Goal: Task Accomplishment & Management: Manage account settings

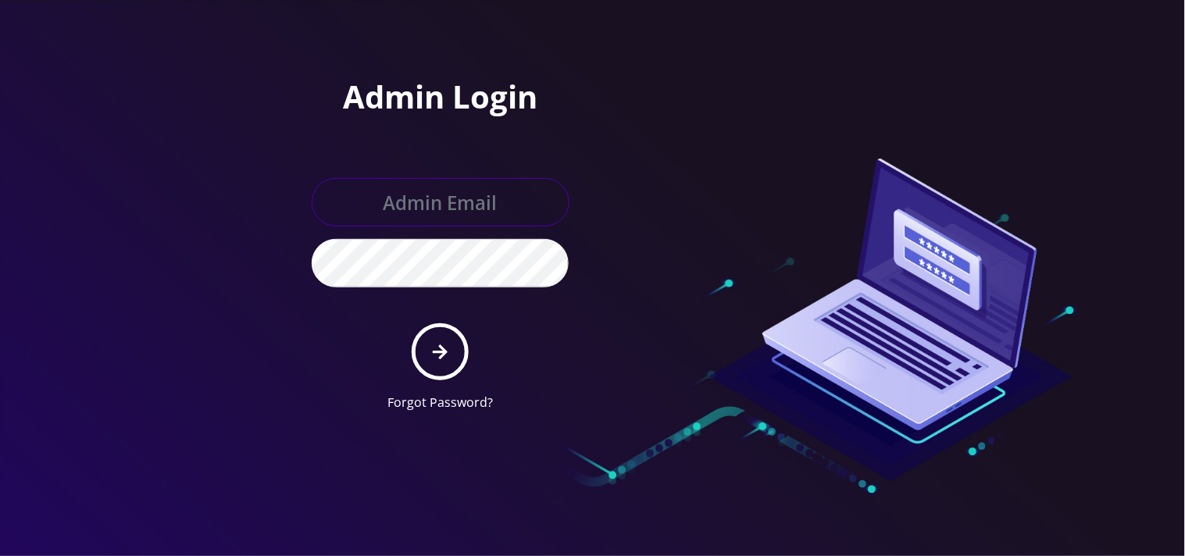
type input "mysti@teltik.com"
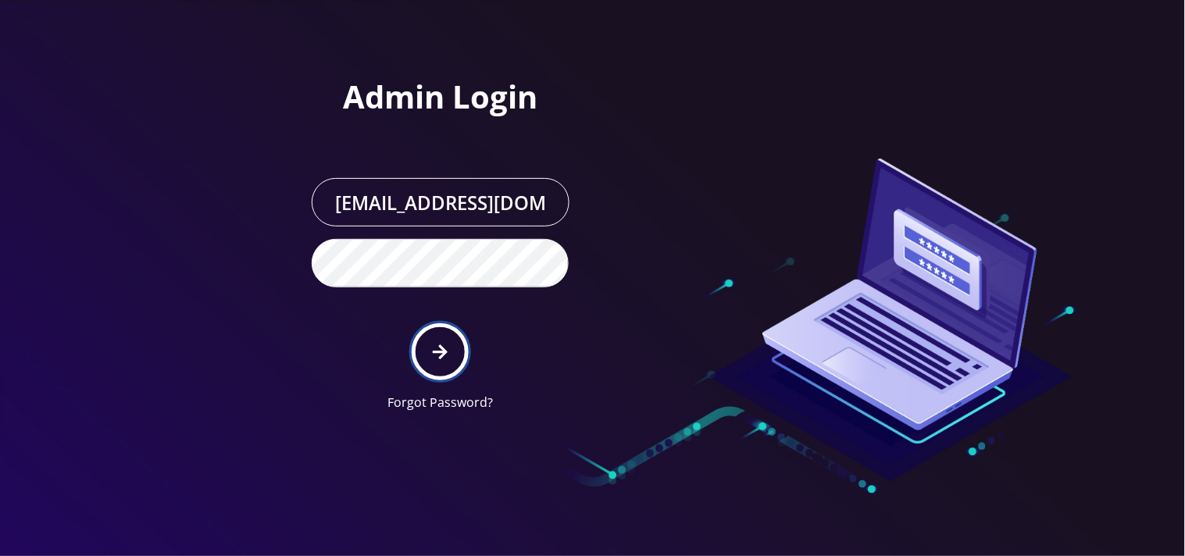
click at [439, 354] on icon "submit" at bounding box center [440, 352] width 15 height 17
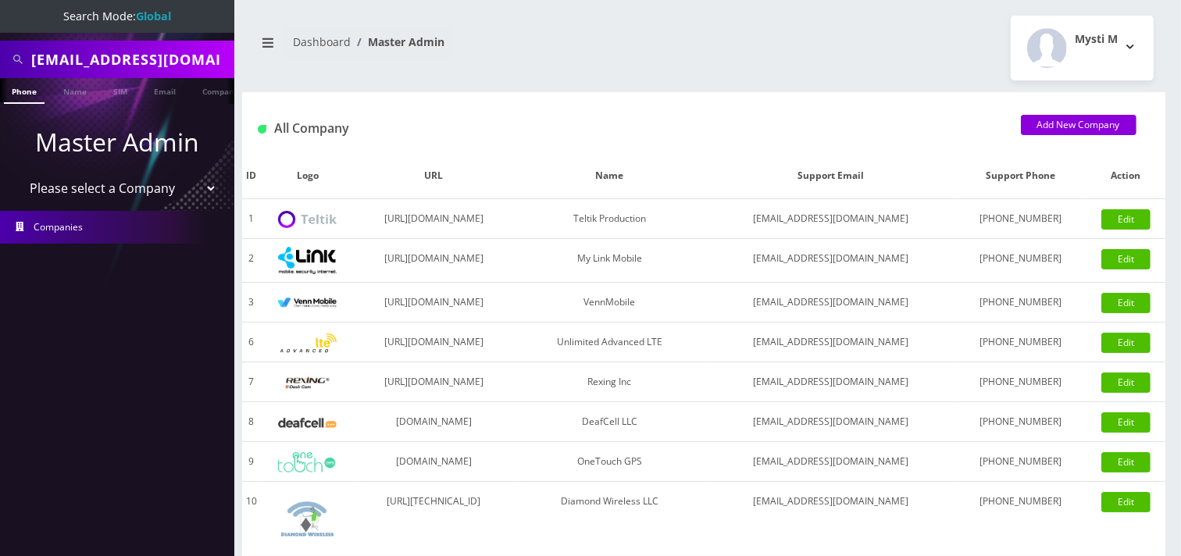
click at [153, 62] on input "[EMAIL_ADDRESS][DOMAIN_NAME]" at bounding box center [130, 60] width 199 height 30
click at [201, 69] on input "[EMAIL_ADDRESS][DOMAIN_NAME]" at bounding box center [130, 60] width 199 height 30
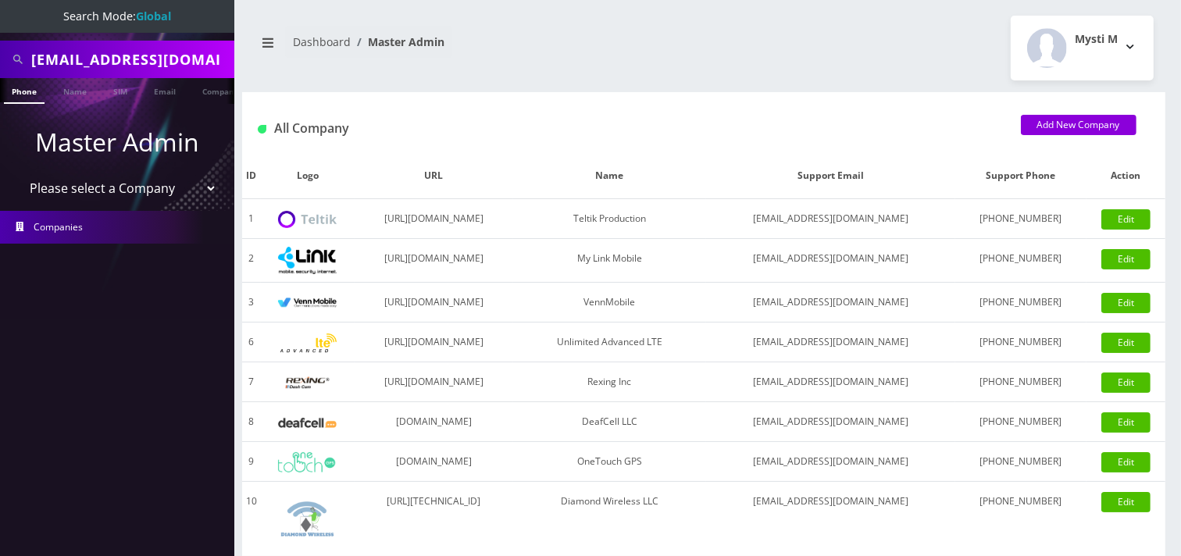
click at [201, 69] on input "[EMAIL_ADDRESS][DOMAIN_NAME]" at bounding box center [130, 60] width 199 height 30
click at [146, 190] on select "Please select a Company Teltik Production My Link Mobile VennMobile Unlimited A…" at bounding box center [117, 188] width 199 height 30
select select "23"
click at [18, 173] on select "Please select a Company Teltik Production My Link Mobile VennMobile Unlimited A…" at bounding box center [117, 188] width 199 height 30
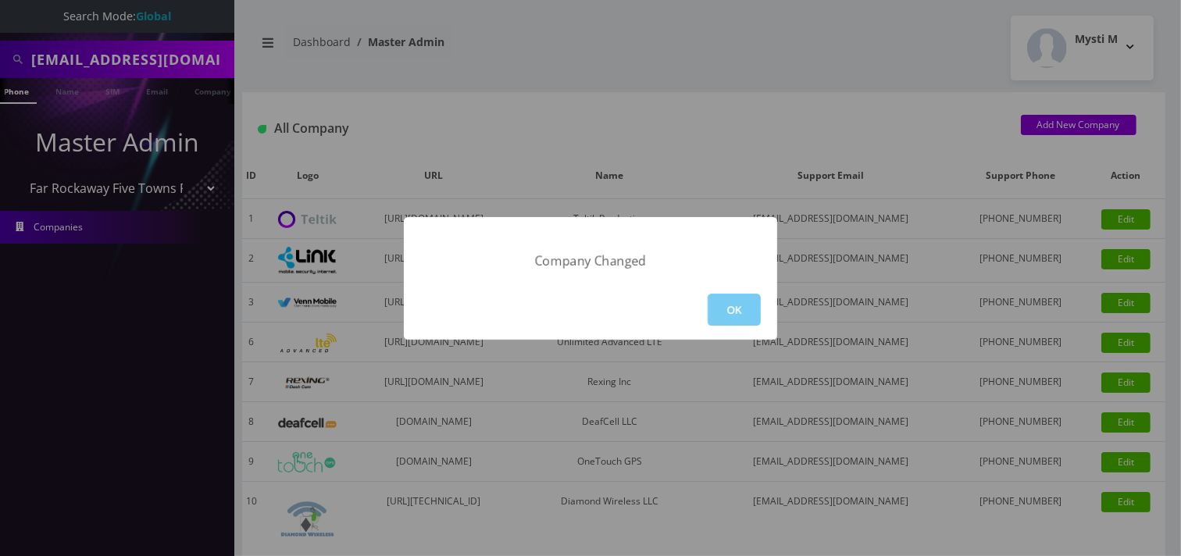
click at [736, 306] on button "OK" at bounding box center [734, 310] width 53 height 32
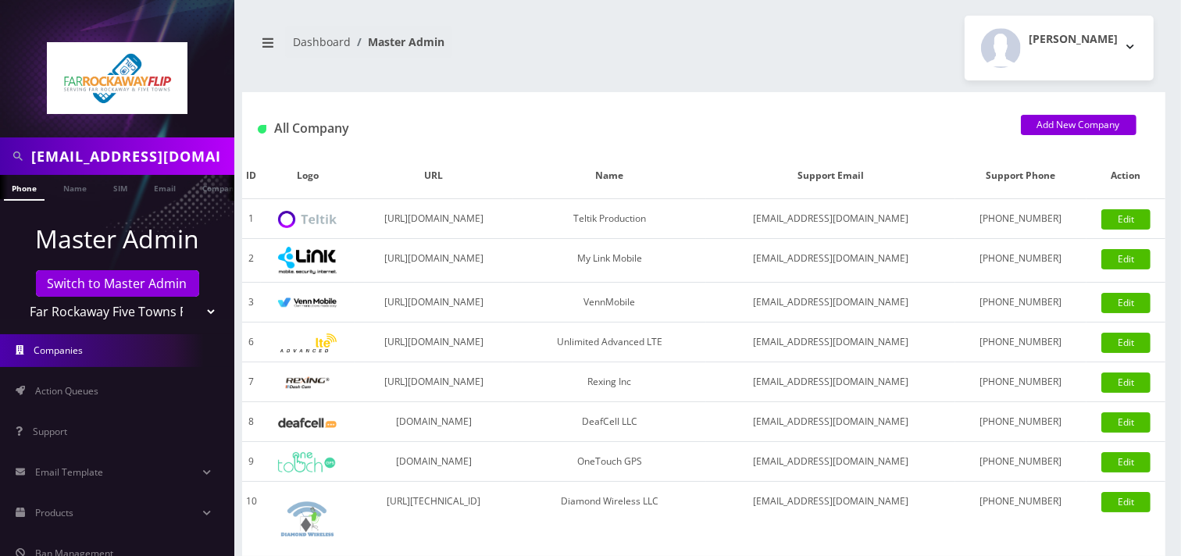
click at [217, 161] on input "kia.qian.yin@gmail.com" at bounding box center [130, 156] width 199 height 30
click at [164, 153] on input "text" at bounding box center [130, 156] width 199 height 30
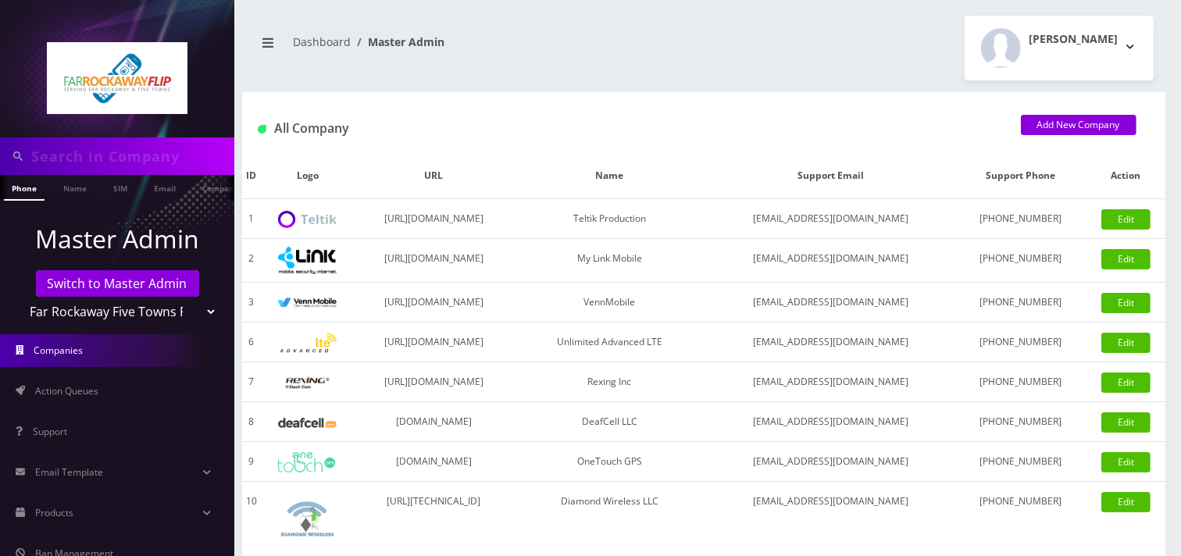
click at [164, 153] on input "text" at bounding box center [130, 156] width 199 height 30
type input "9297453492"
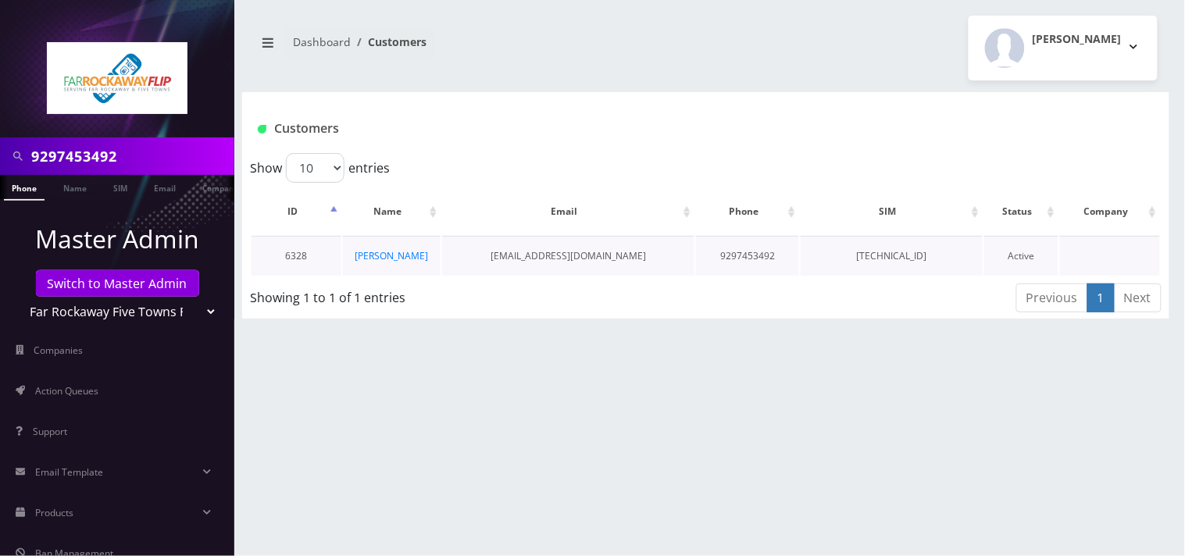
click at [385, 262] on td "esty breuer" at bounding box center [392, 256] width 98 height 40
click at [394, 251] on link "[PERSON_NAME]" at bounding box center [391, 255] width 73 height 13
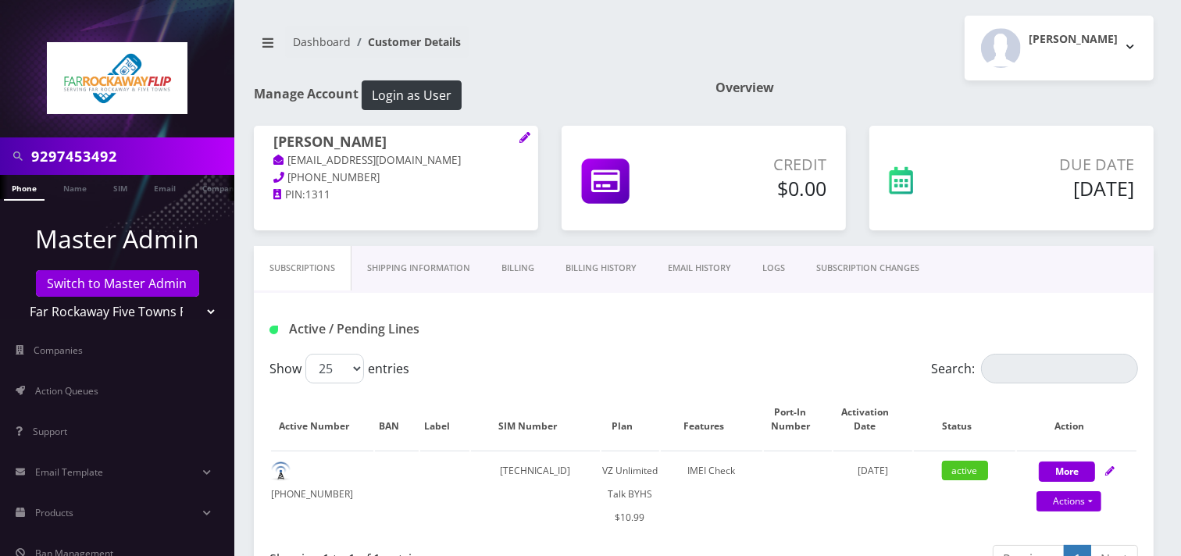
click at [879, 275] on link "SUBSCRIPTION CHANGES" at bounding box center [867, 268] width 134 height 45
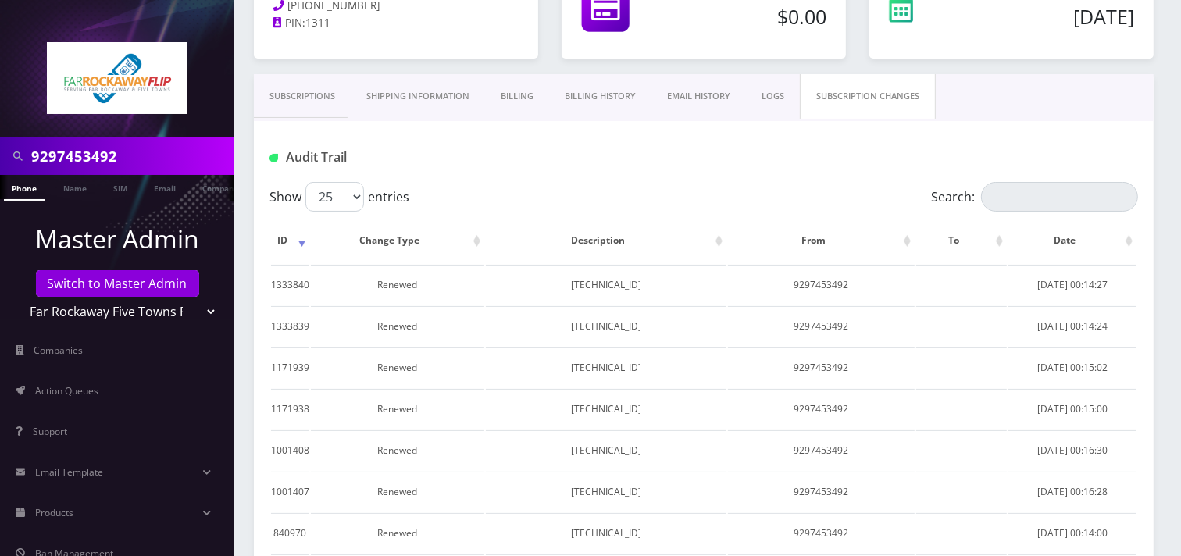
scroll to position [173, 0]
click at [314, 91] on link "Subscriptions" at bounding box center [302, 95] width 97 height 45
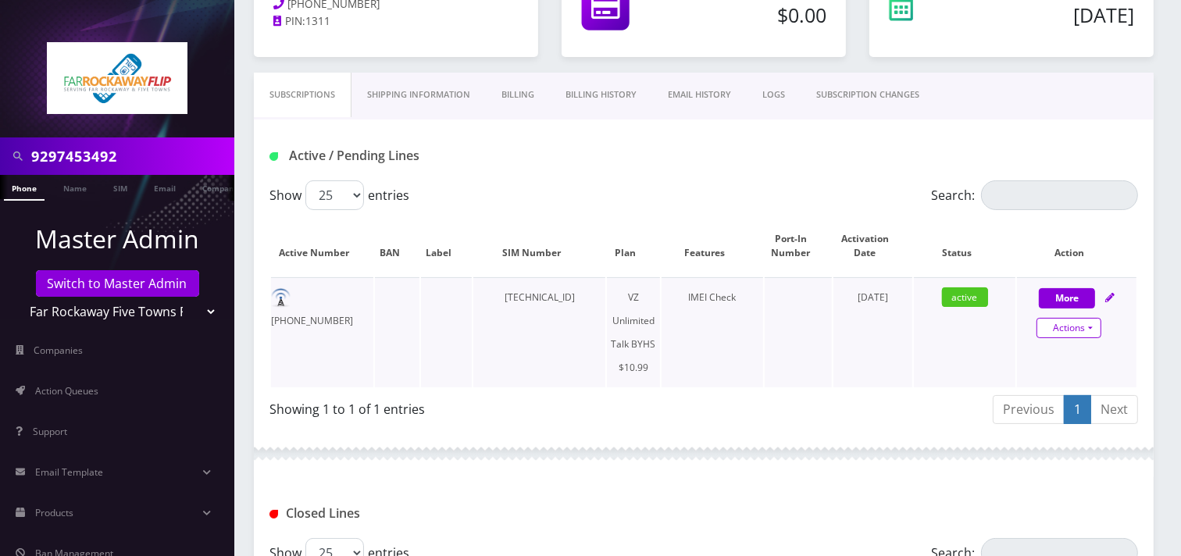
click at [1060, 337] on link "Actions" at bounding box center [1068, 328] width 65 height 20
select select "467"
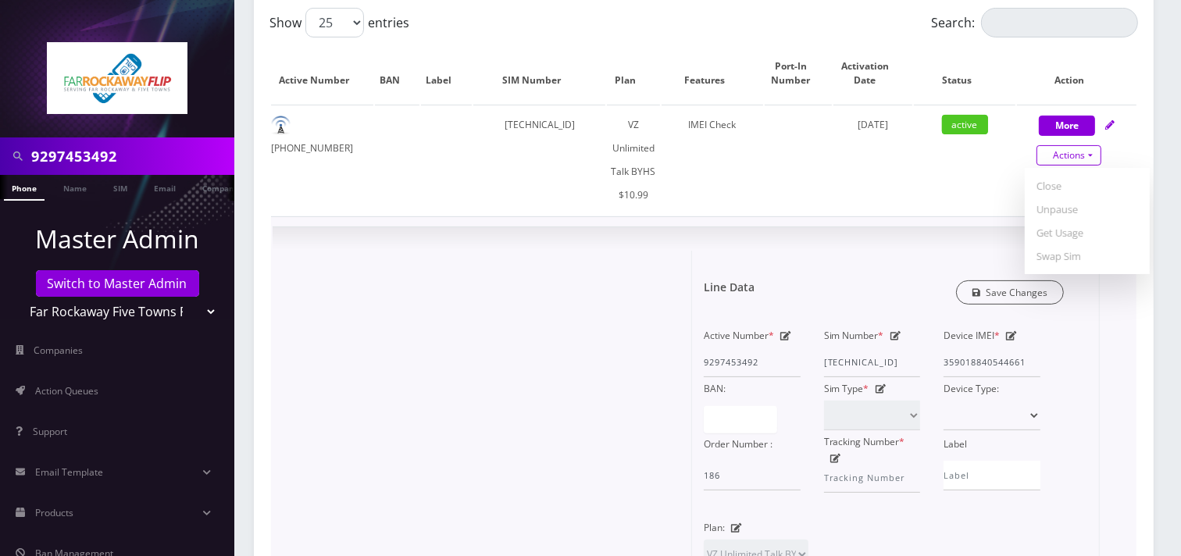
scroll to position [347, 0]
click at [440, 303] on div at bounding box center [488, 519] width 408 height 539
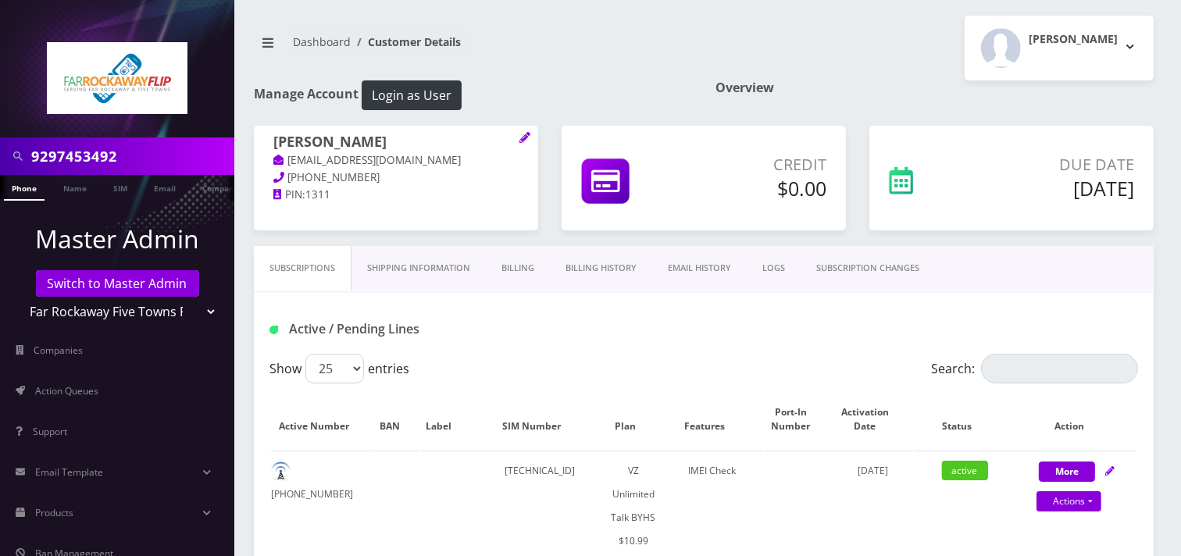
scroll to position [87, 0]
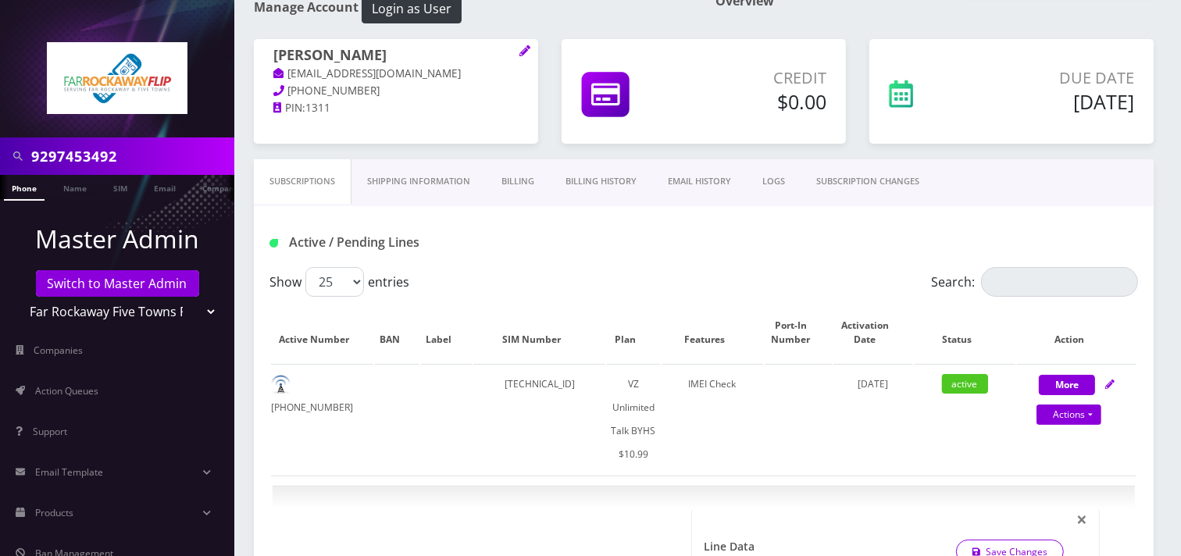
click at [578, 185] on link "Billing History" at bounding box center [601, 181] width 102 height 45
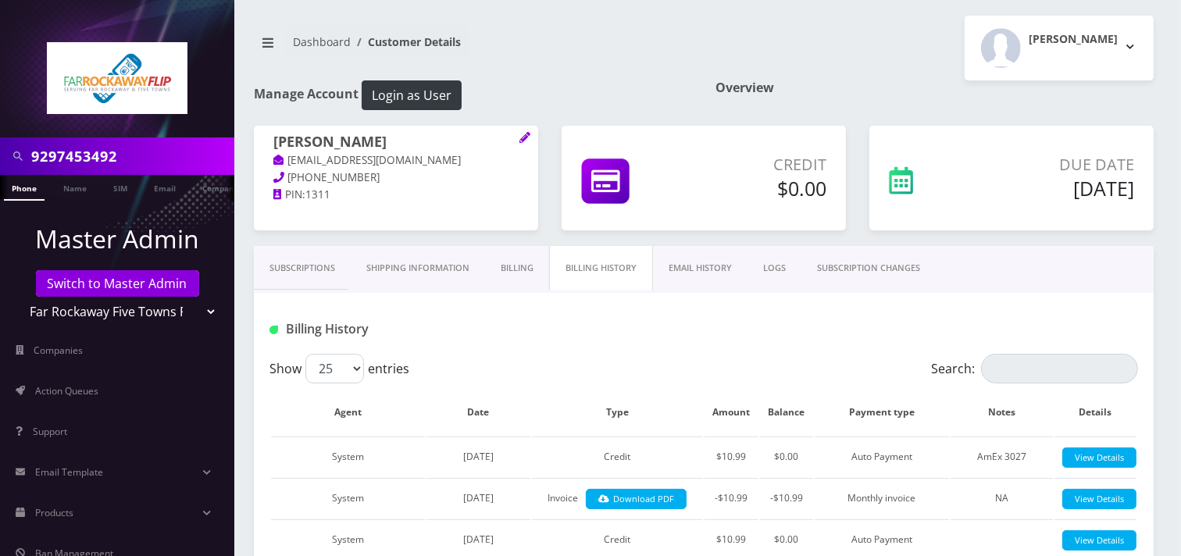
click at [269, 274] on link "Subscriptions" at bounding box center [302, 268] width 97 height 45
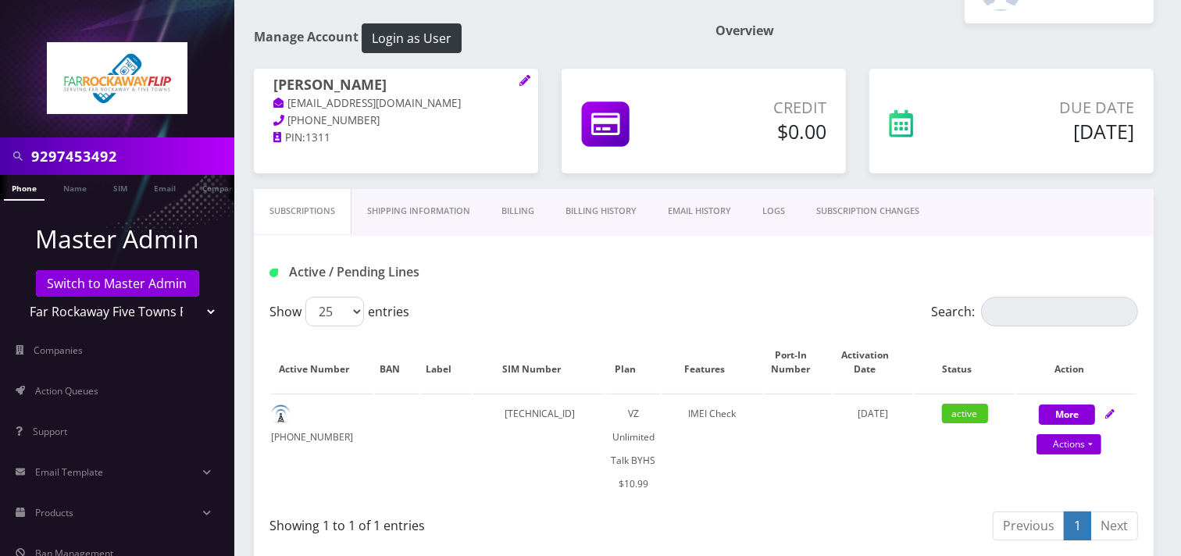
scroll to position [87, 0]
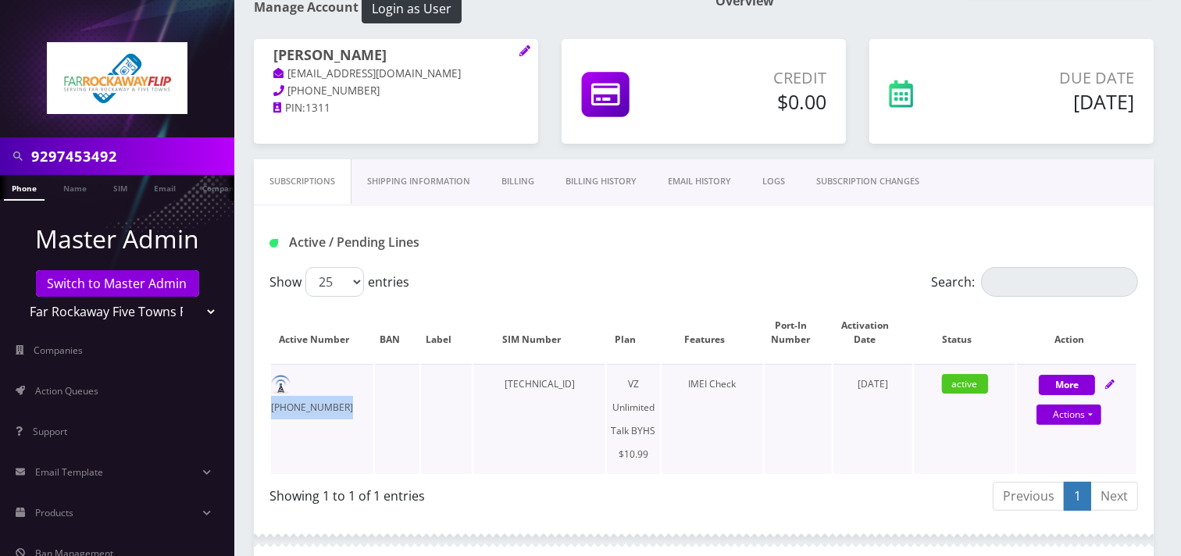
drag, startPoint x: 375, startPoint y: 380, endPoint x: 341, endPoint y: 380, distance: 33.6
click at [330, 385] on tr "929-745-3492 89148000010413033101 VZ Unlimited Talk BYHS $10.99 IMEI Check Sept…" at bounding box center [703, 419] width 865 height 110
copy td "-3492"
click at [79, 154] on input "9297453492" at bounding box center [130, 156] width 199 height 30
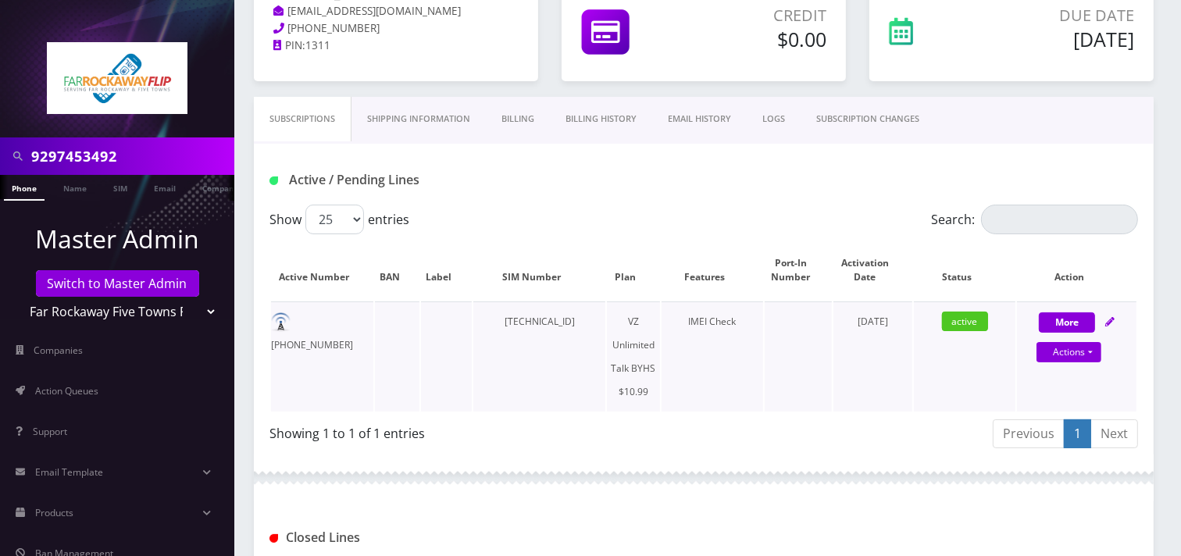
scroll to position [260, 0]
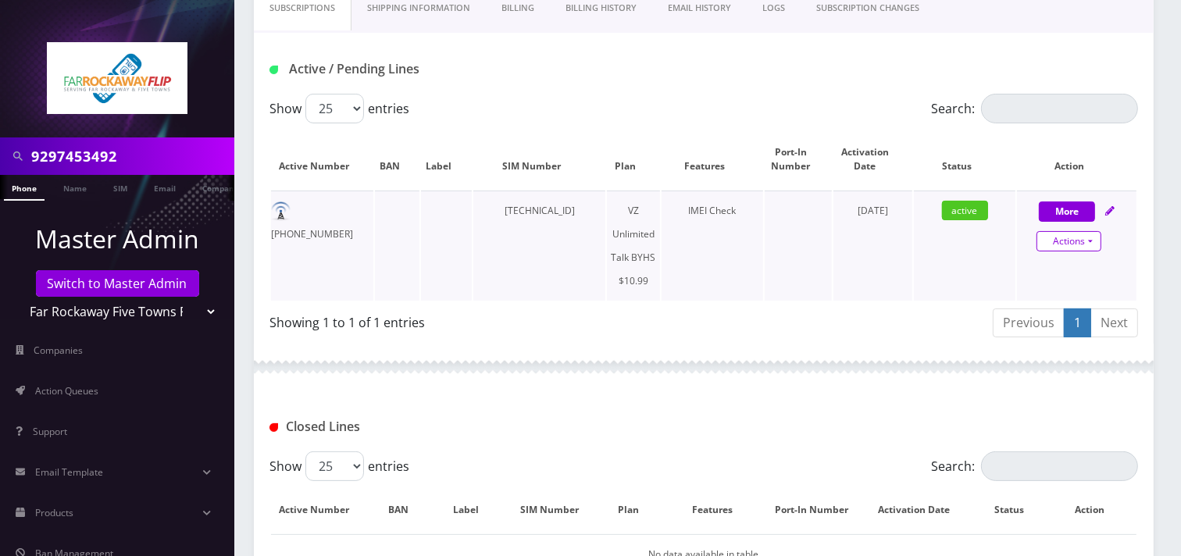
click at [1060, 244] on link "Actions" at bounding box center [1068, 241] width 65 height 20
select select "467"
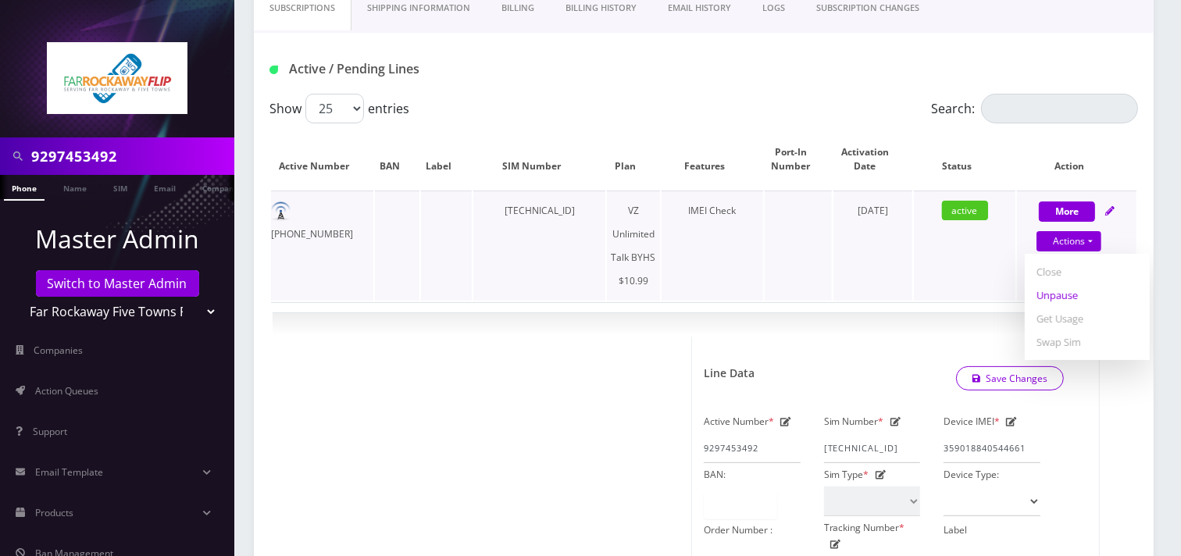
click at [1052, 293] on link "Unpause" at bounding box center [1087, 294] width 125 height 23
select select "467"
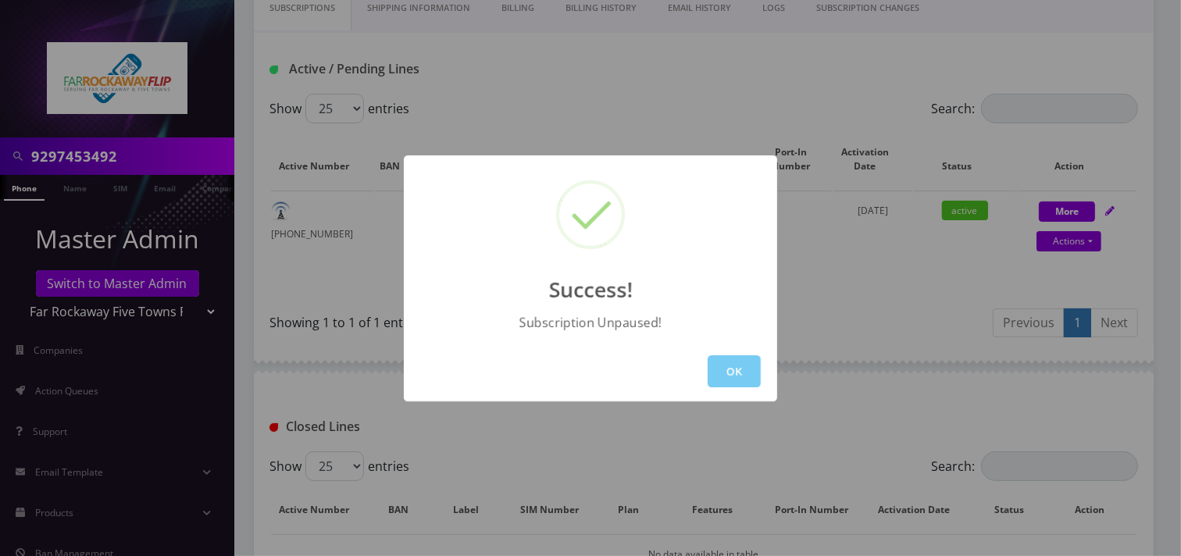
click at [740, 378] on button "OK" at bounding box center [734, 371] width 53 height 32
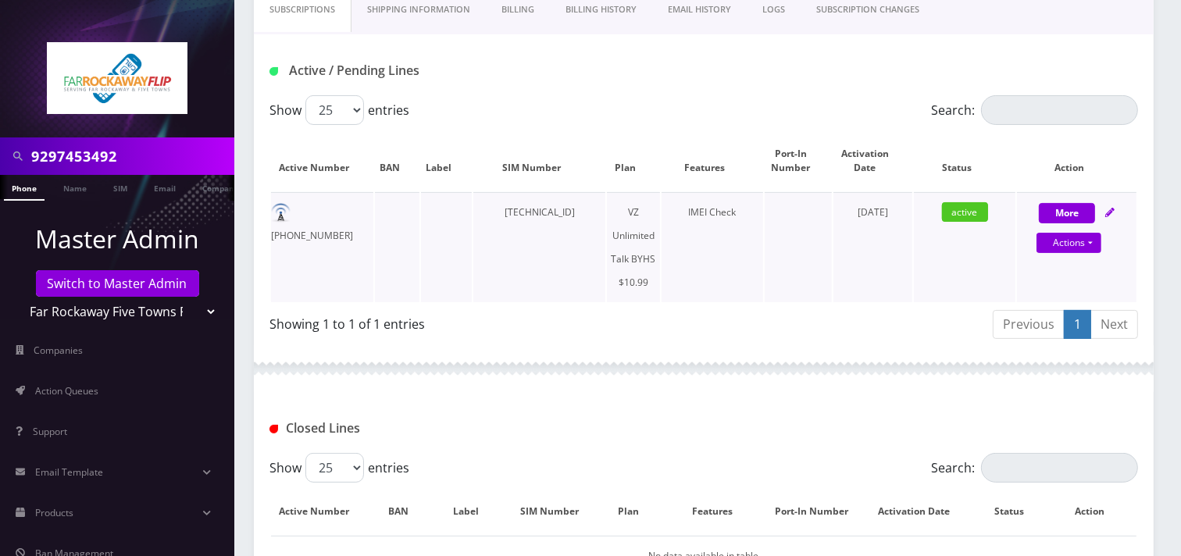
scroll to position [256, 0]
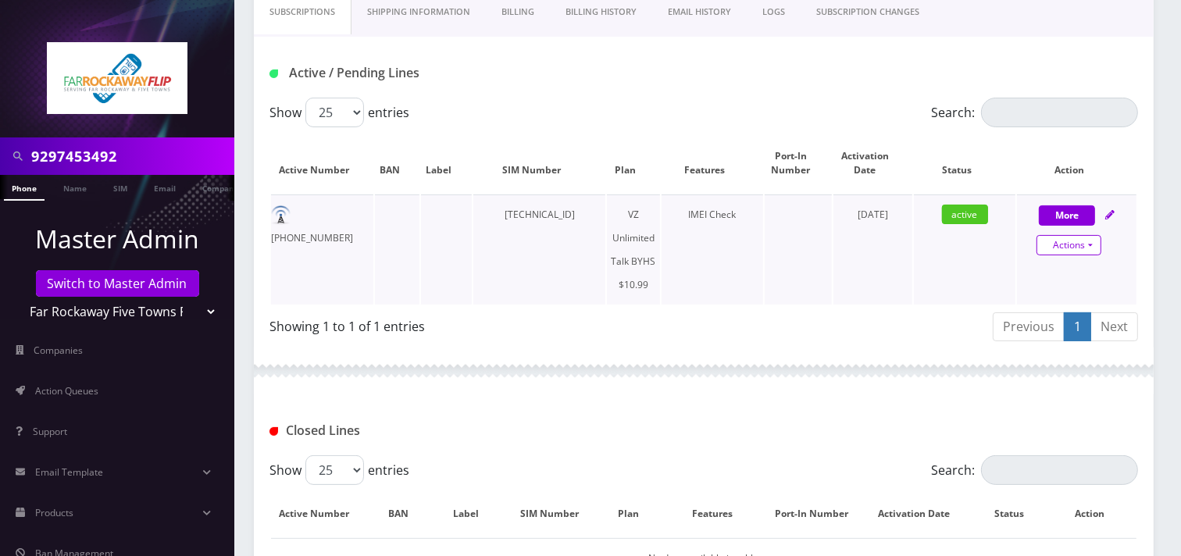
click at [1079, 245] on link "Actions" at bounding box center [1068, 245] width 65 height 20
select select "467"
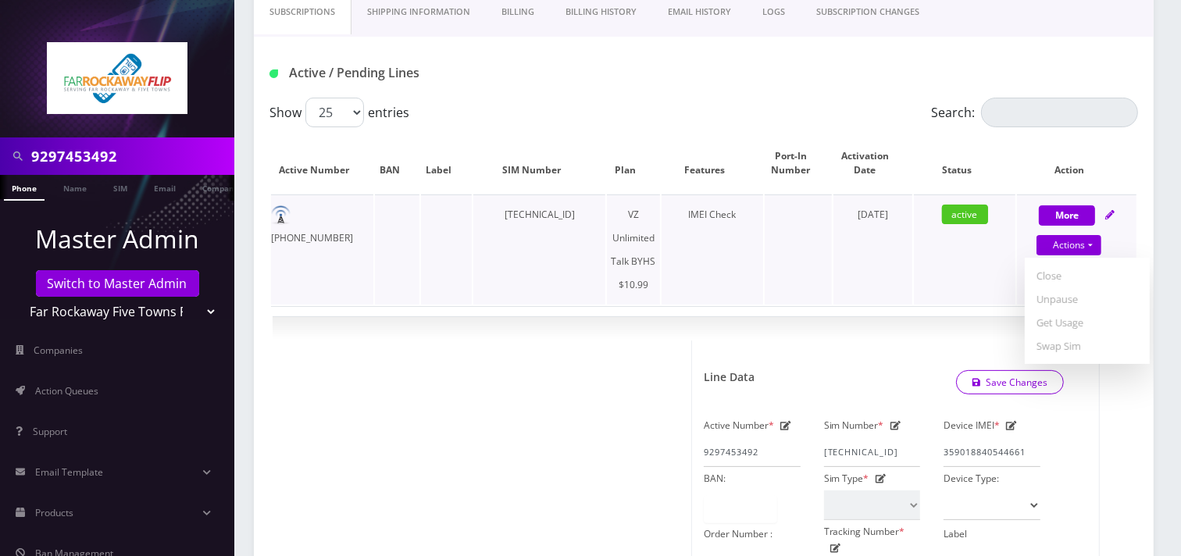
click at [1056, 294] on link "Unpause" at bounding box center [1087, 298] width 125 height 23
select select "467"
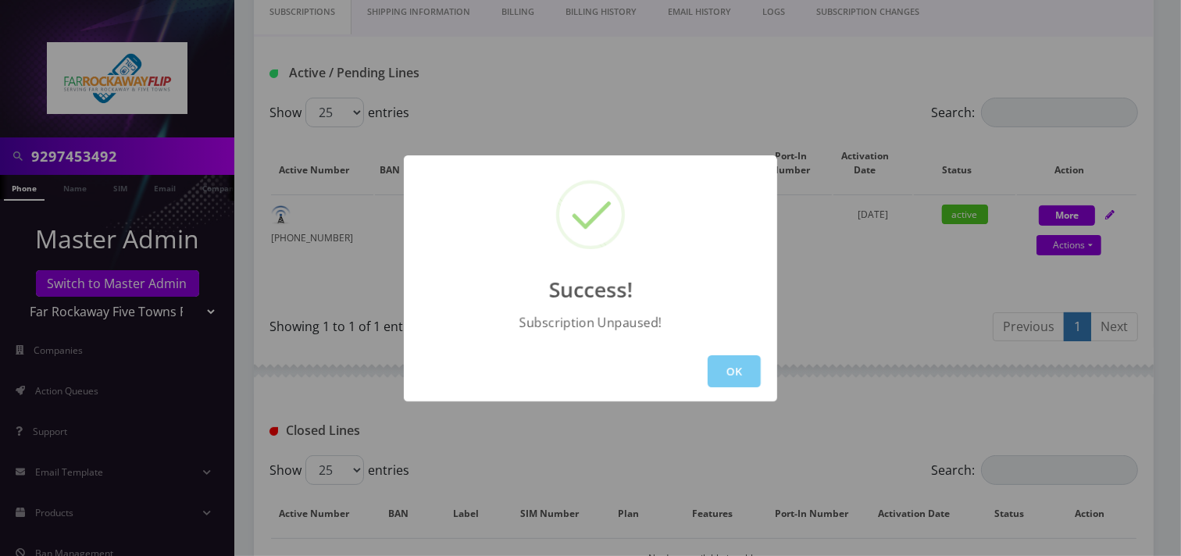
click at [742, 379] on button "OK" at bounding box center [734, 371] width 53 height 32
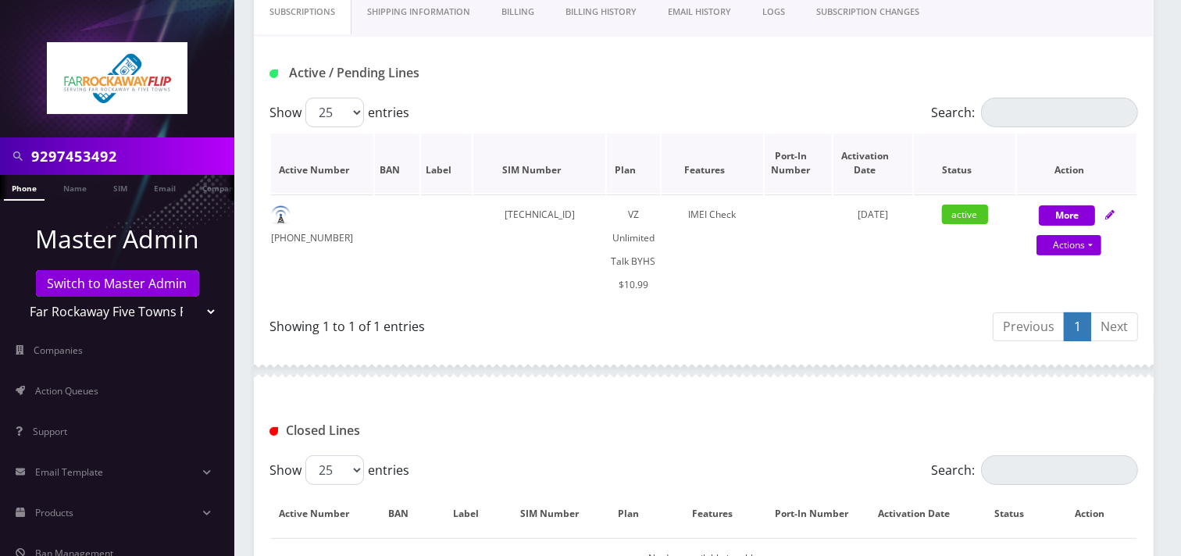
scroll to position [0, 0]
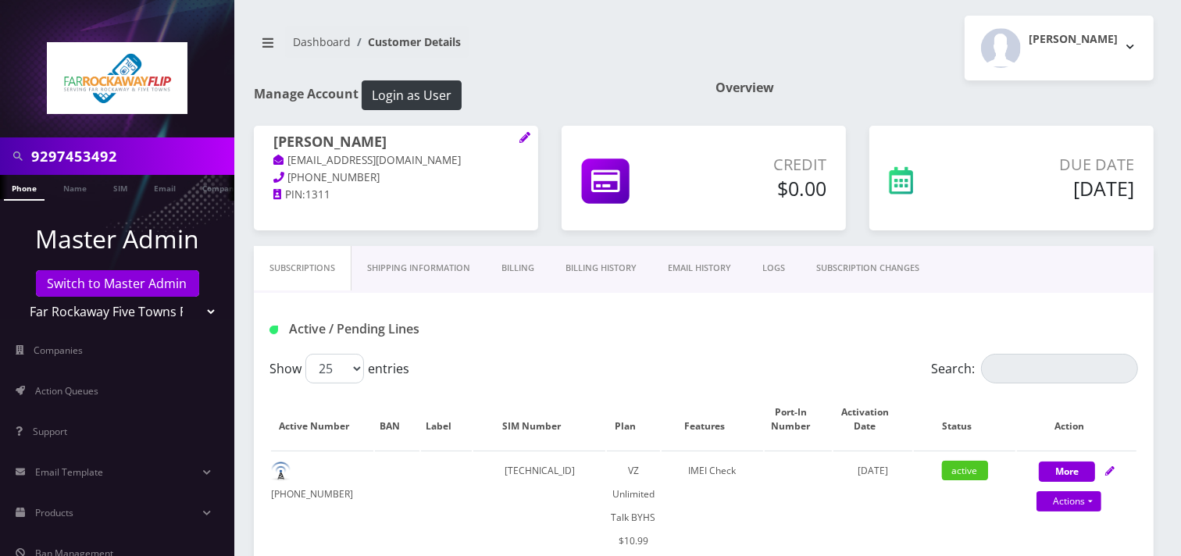
click at [859, 264] on link "SUBSCRIPTION CHANGES" at bounding box center [867, 268] width 134 height 45
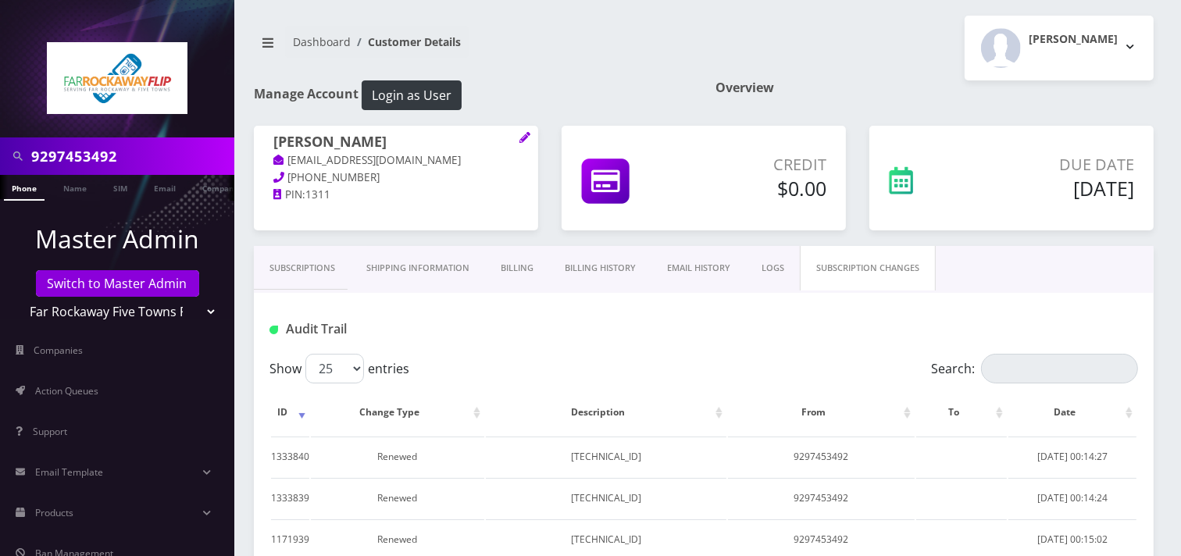
click at [321, 269] on link "Subscriptions" at bounding box center [302, 268] width 97 height 45
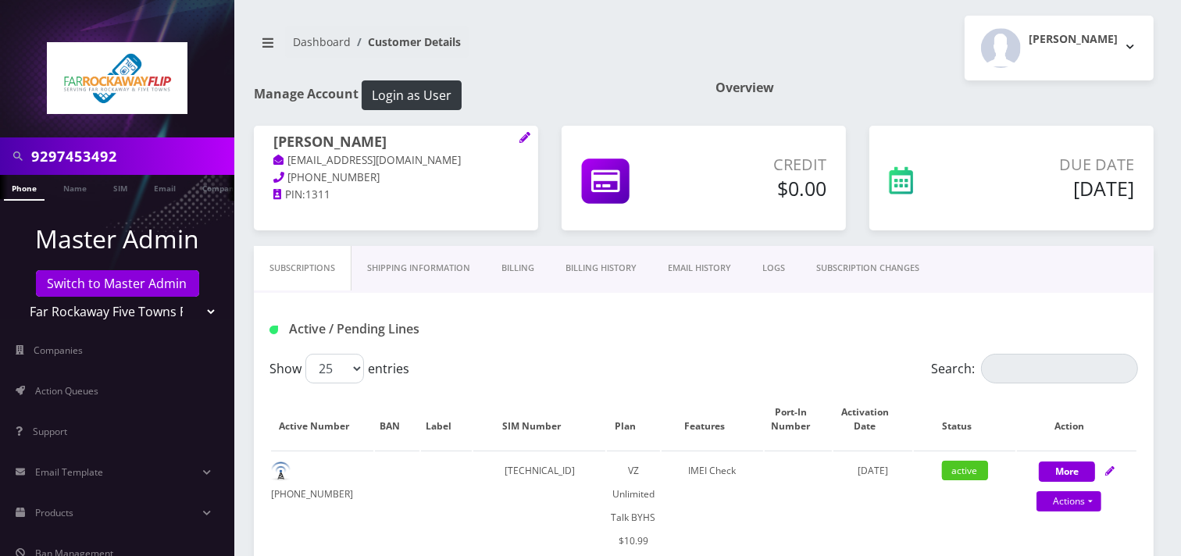
click at [127, 157] on input "9297453492" at bounding box center [130, 156] width 199 height 30
click at [127, 152] on input "9297453492" at bounding box center [130, 156] width 199 height 30
click at [161, 172] on div "9297453492" at bounding box center [117, 155] width 234 height 37
paste input "Hanah"
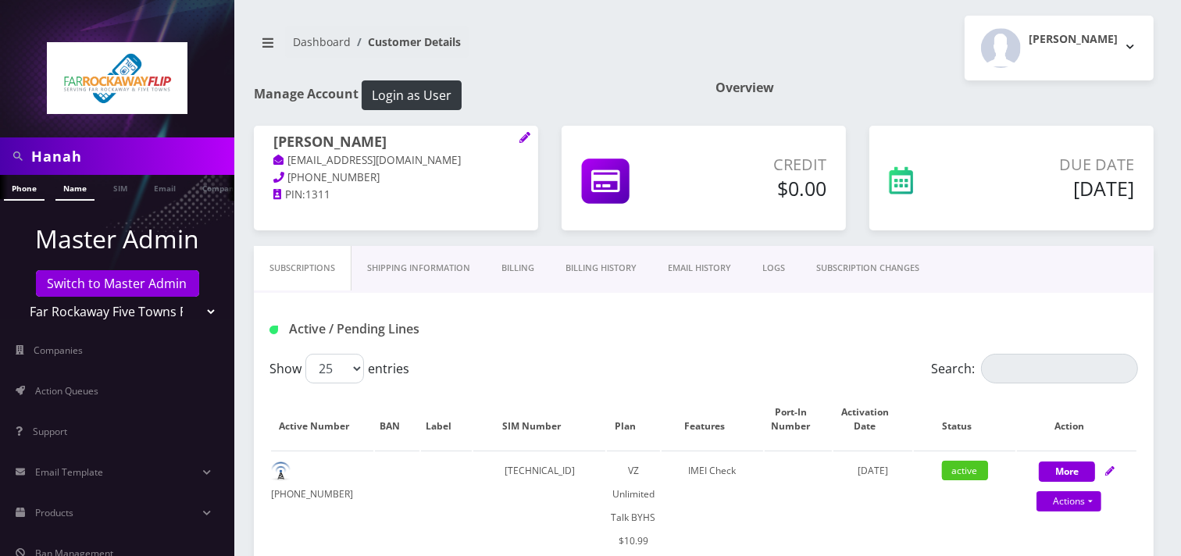
type input "Hanah"
click at [76, 193] on link "Name" at bounding box center [74, 188] width 39 height 26
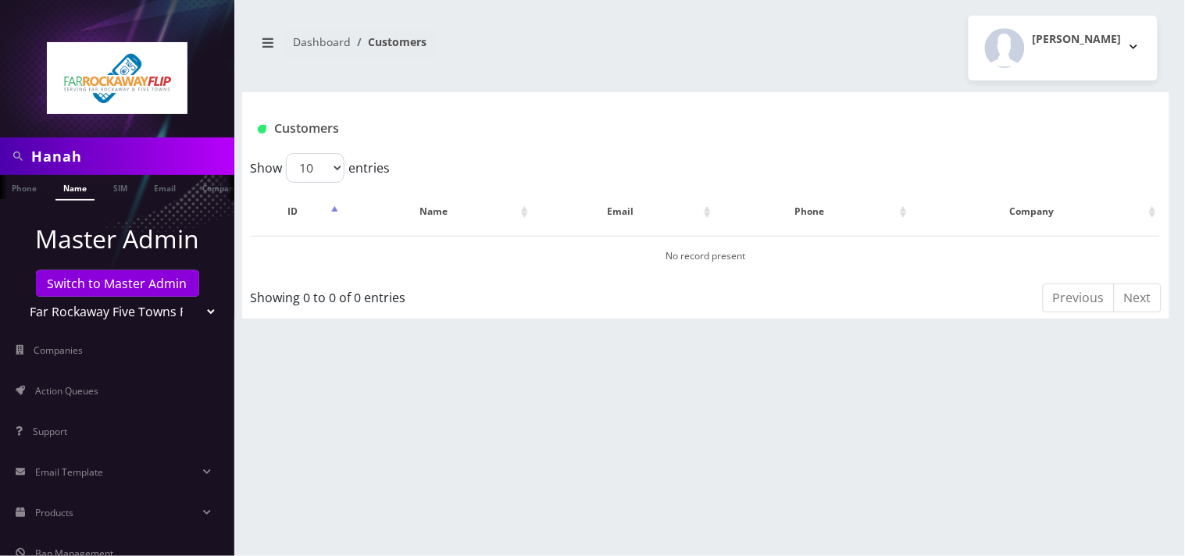
click at [91, 162] on input "Hanah" at bounding box center [130, 156] width 199 height 30
type input "Hana"
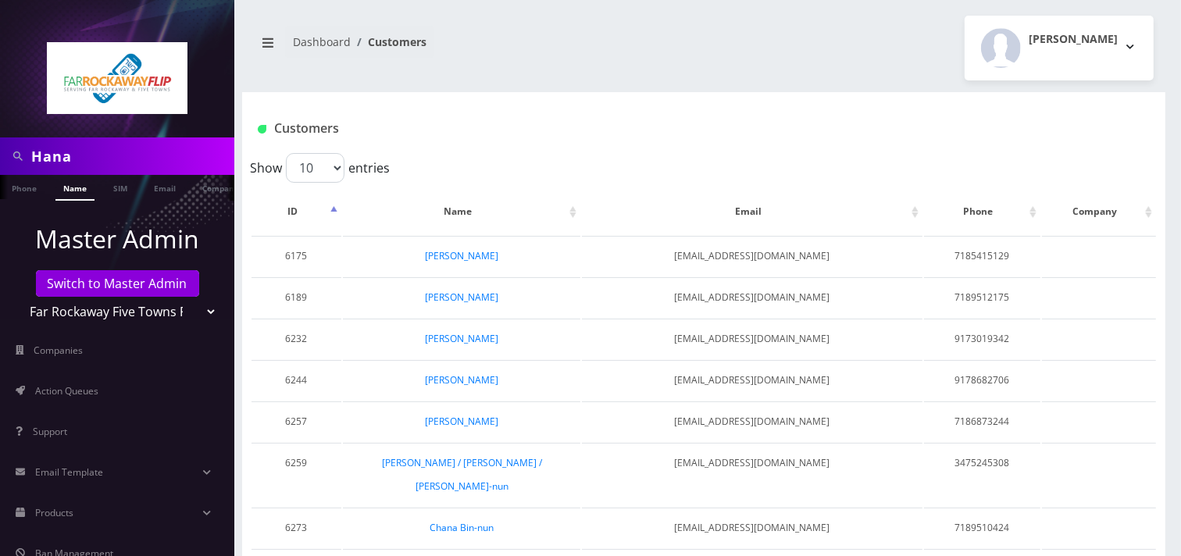
drag, startPoint x: 0, startPoint y: 0, endPoint x: 97, endPoint y: 162, distance: 188.4
click at [97, 162] on input "Hana" at bounding box center [130, 156] width 199 height 30
type input "H"
type input "yedidya"
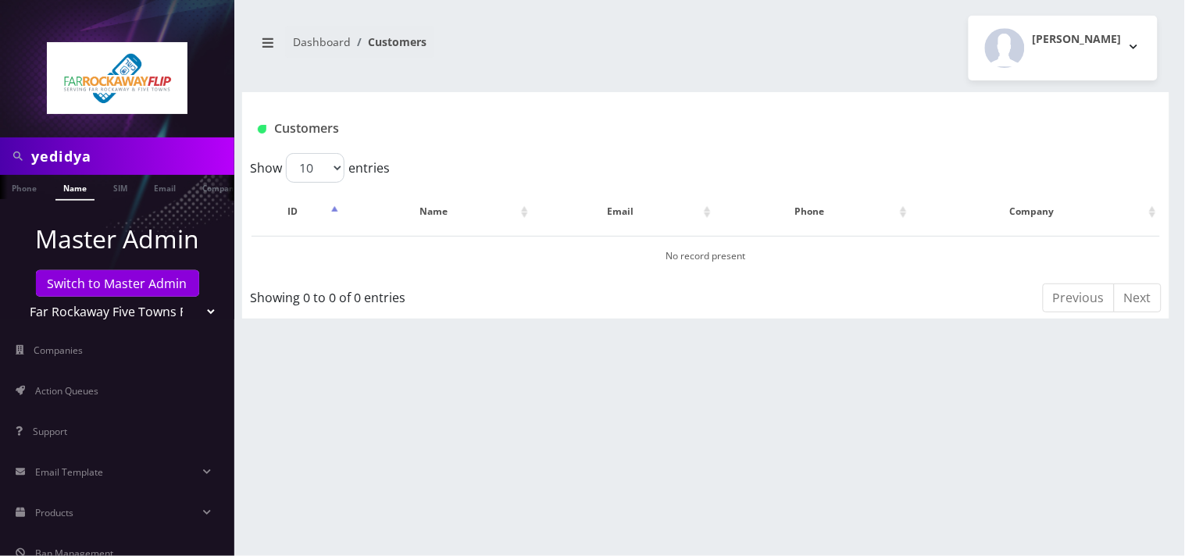
drag, startPoint x: 0, startPoint y: 0, endPoint x: 97, endPoint y: 159, distance: 185.8
click at [97, 159] on input "yedidya" at bounding box center [130, 156] width 199 height 30
click at [94, 156] on input "text" at bounding box center [130, 156] width 199 height 30
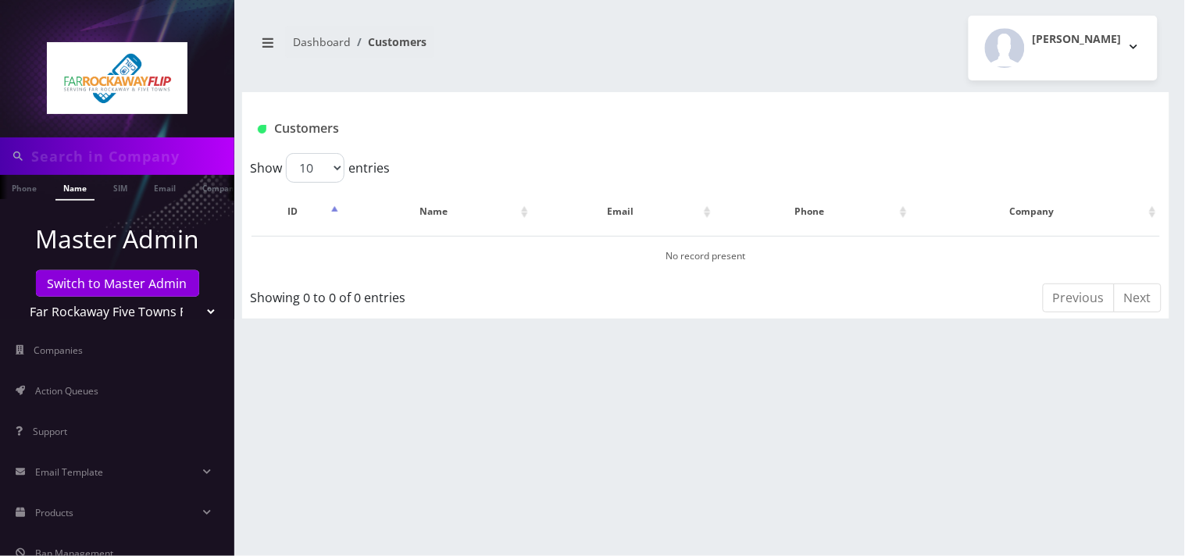
click at [88, 159] on input "text" at bounding box center [130, 156] width 199 height 30
click at [89, 119] on div at bounding box center [117, 68] width 234 height 137
click at [73, 162] on input "text" at bounding box center [130, 156] width 199 height 30
click at [68, 166] on input "9174886679" at bounding box center [130, 156] width 199 height 30
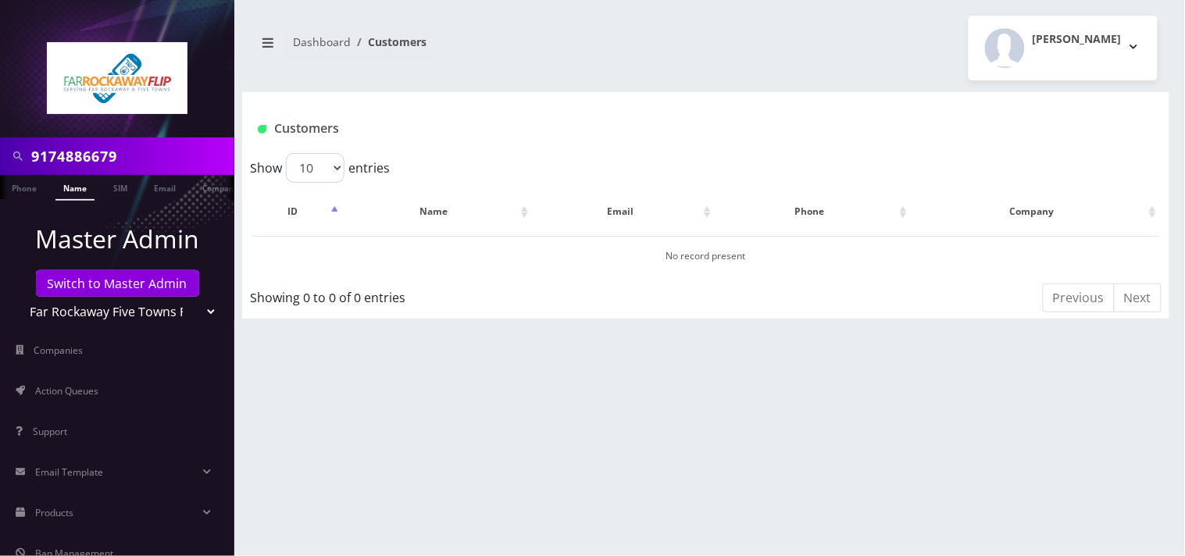
click at [68, 166] on input "9174886679" at bounding box center [130, 156] width 199 height 30
type input "9174886679"
click at [34, 186] on link "Phone" at bounding box center [24, 188] width 41 height 26
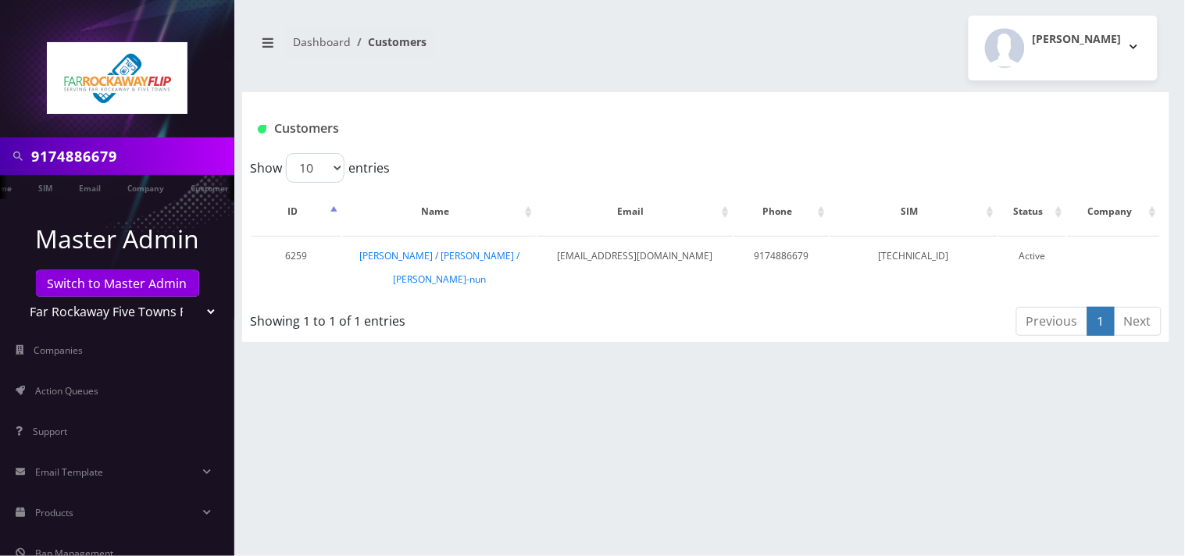
scroll to position [0, 84]
click at [469, 259] on link "[PERSON_NAME] / [PERSON_NAME] / [PERSON_NAME]-nun" at bounding box center [439, 267] width 160 height 37
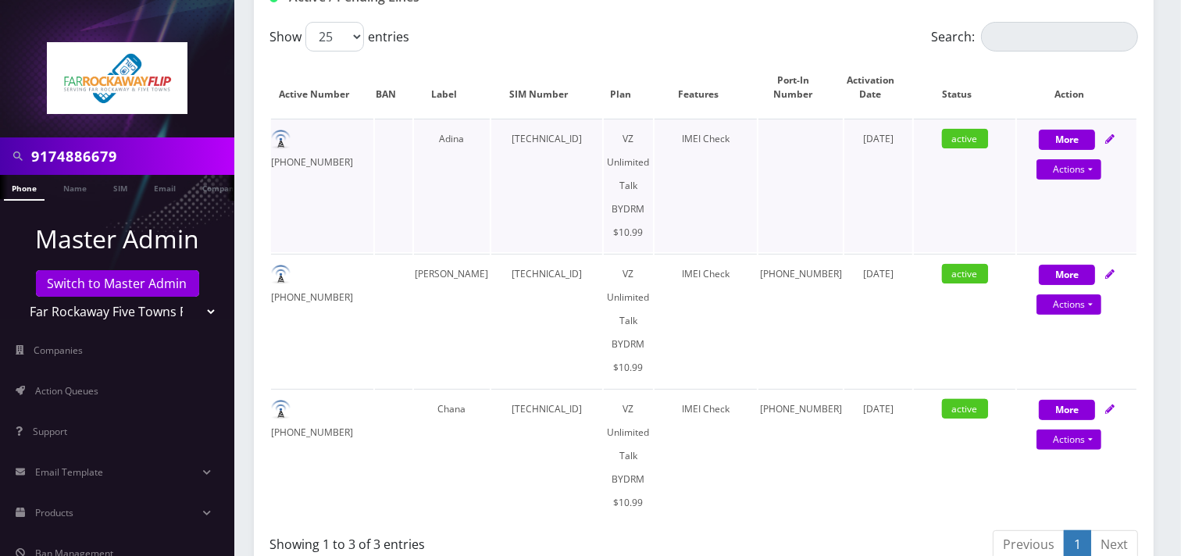
scroll to position [347, 0]
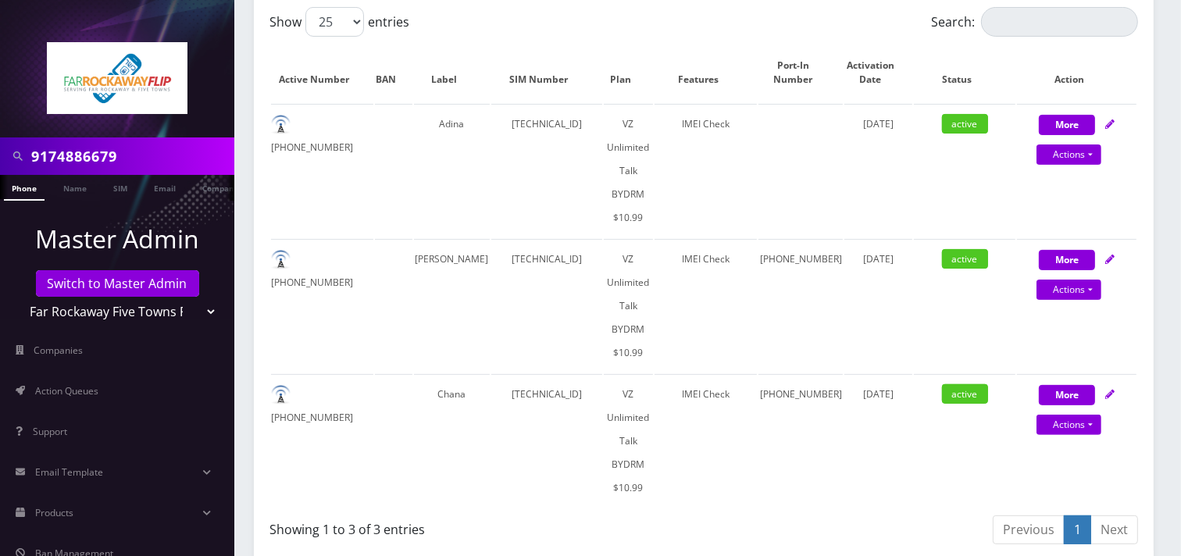
click at [98, 147] on input "9174886679" at bounding box center [130, 156] width 199 height 30
click at [157, 151] on input "9174886679" at bounding box center [130, 156] width 199 height 30
click at [157, 150] on input "9174886679" at bounding box center [130, 156] width 199 height 30
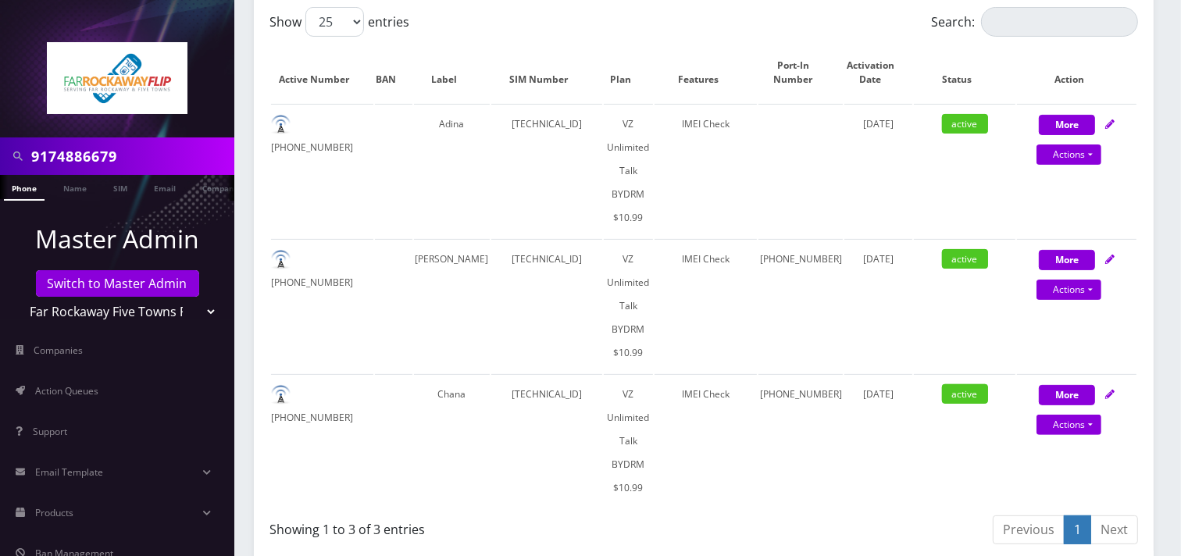
click at [157, 148] on input "9174886679" at bounding box center [130, 156] width 199 height 30
paste input "9297453492"
click at [159, 149] on input "91748866799297453492" at bounding box center [130, 156] width 199 height 30
click at [160, 149] on input "91748866799297453492" at bounding box center [130, 156] width 199 height 30
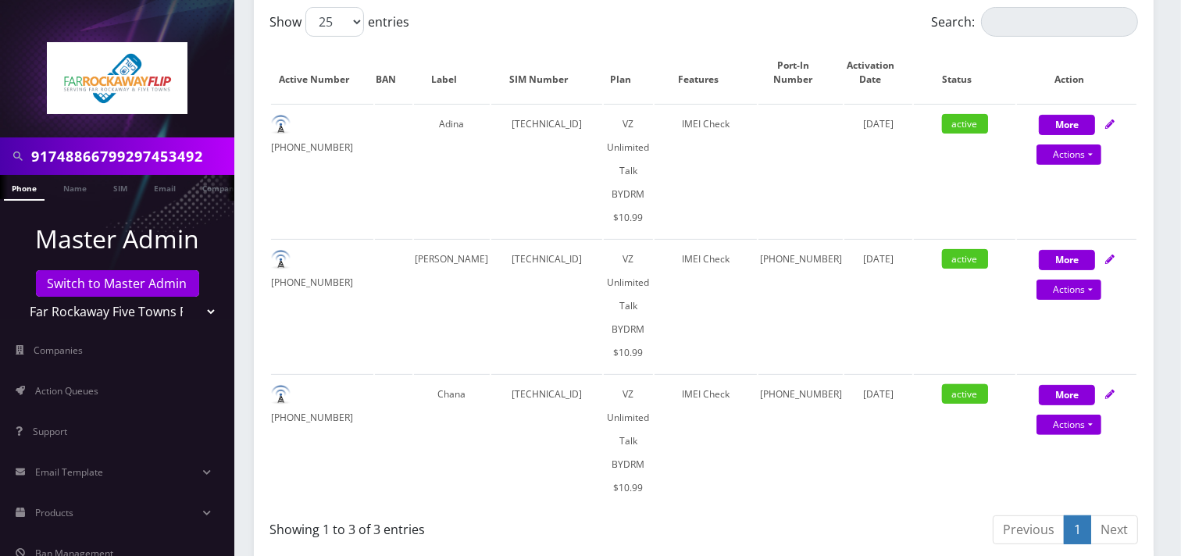
paste input "text"
type input "9297453492"
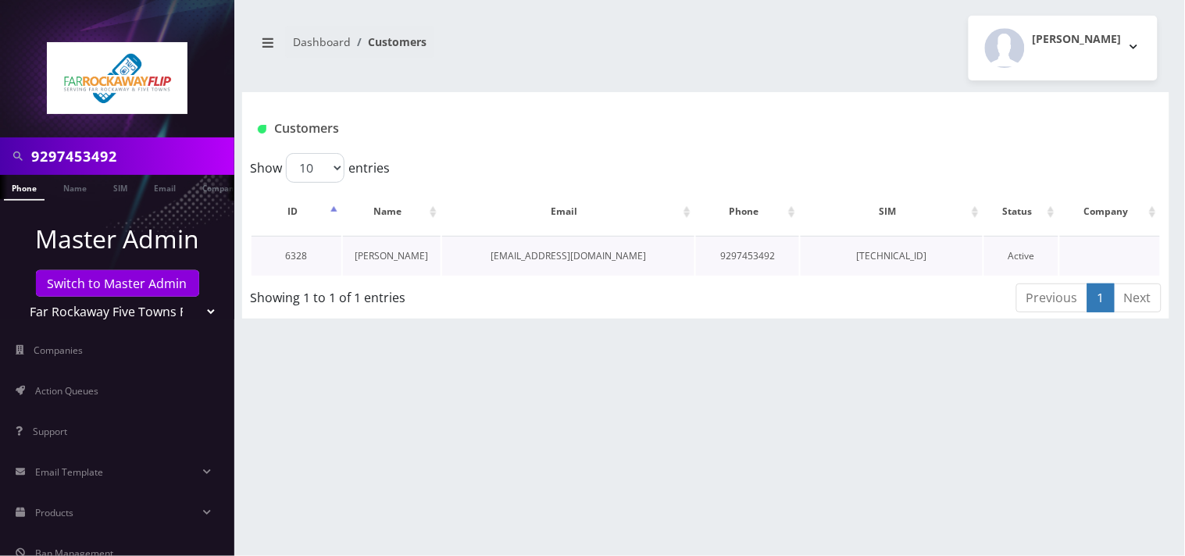
click at [394, 255] on link "[PERSON_NAME]" at bounding box center [391, 255] width 73 height 13
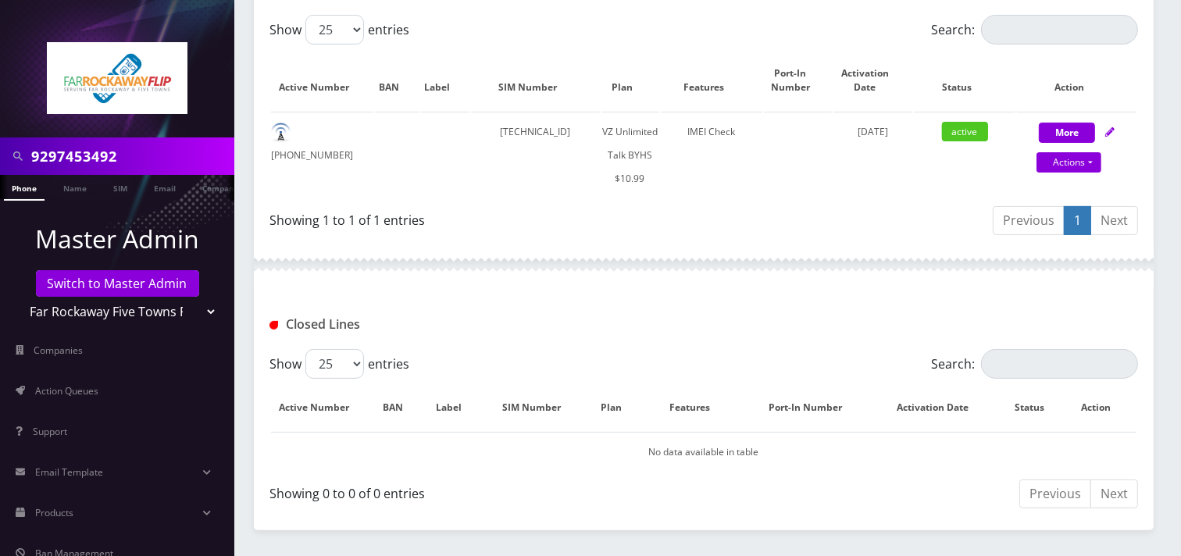
scroll to position [347, 0]
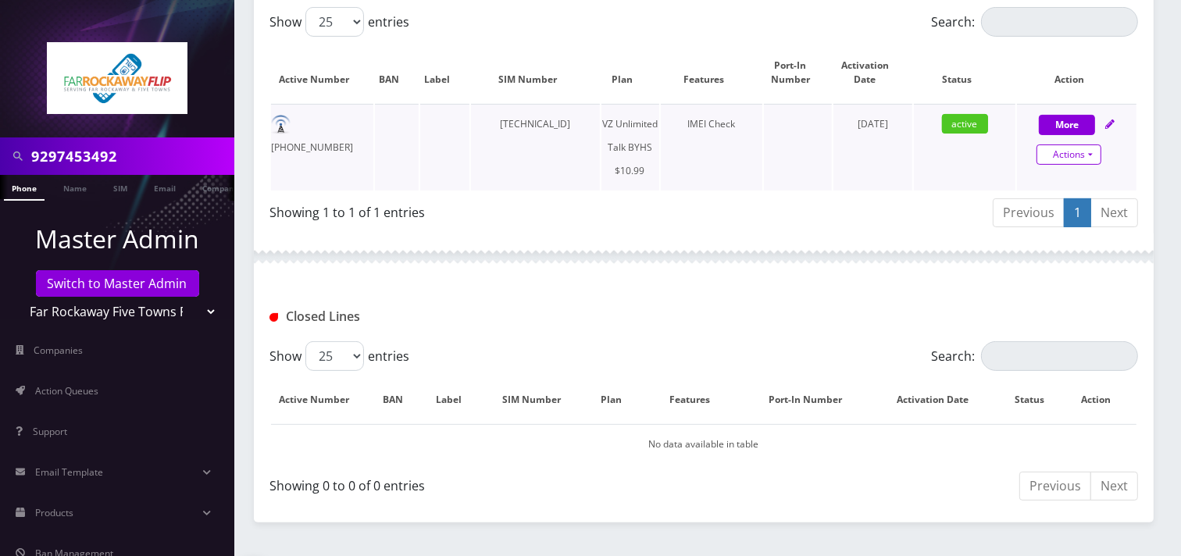
click at [1063, 151] on link "Actions" at bounding box center [1068, 154] width 65 height 20
select select "467"
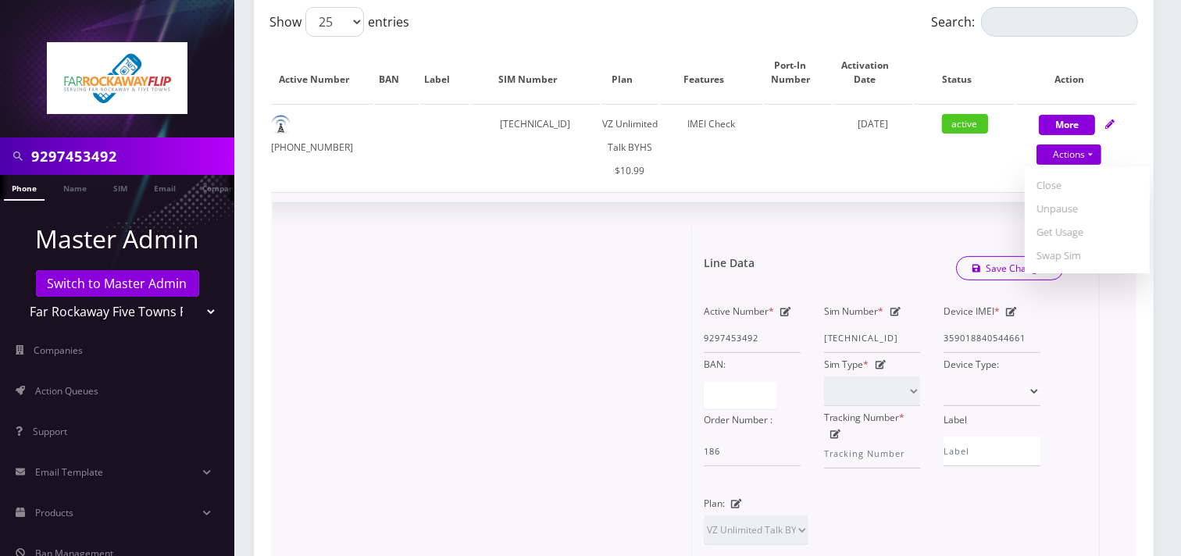
click at [351, 212] on div "× Line Data Save Changes Active Number * 9297453492 Sim Number * [TECHNICAL_ID]…" at bounding box center [704, 496] width 862 height 586
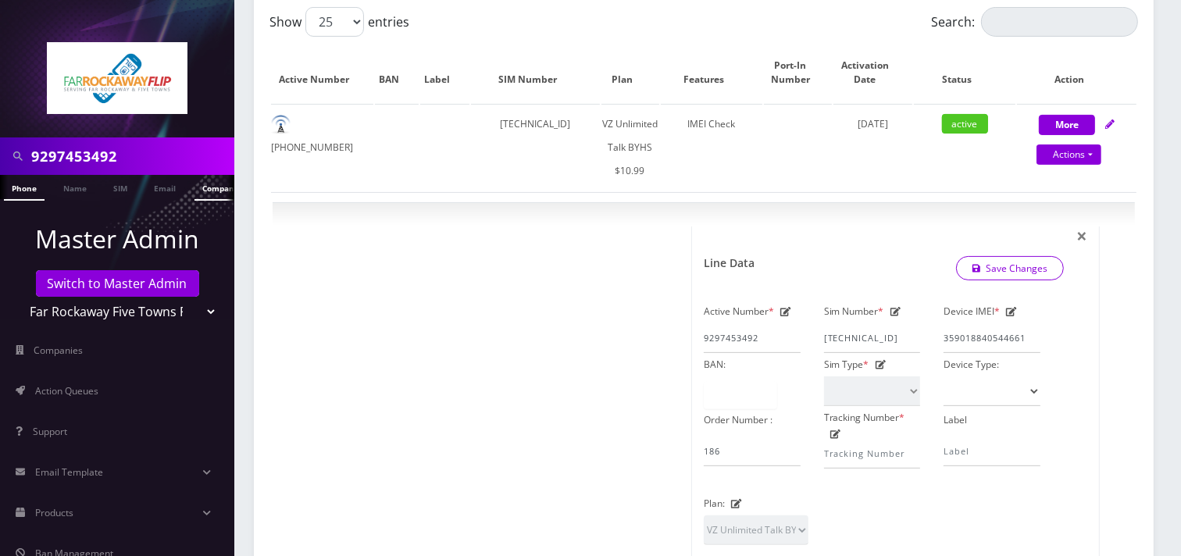
scroll to position [0, 8]
click at [96, 158] on input "9297453492" at bounding box center [130, 156] width 199 height 30
